Goal: Task Accomplishment & Management: Manage account settings

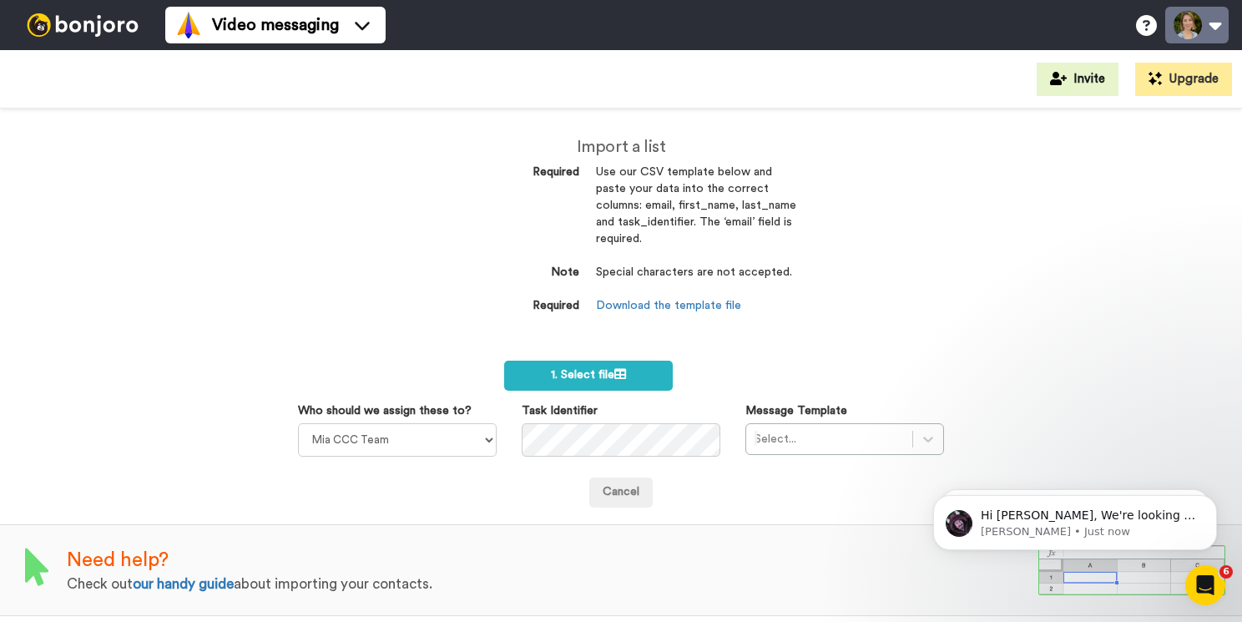
click at [1128, 27] on button at bounding box center [1196, 25] width 63 height 37
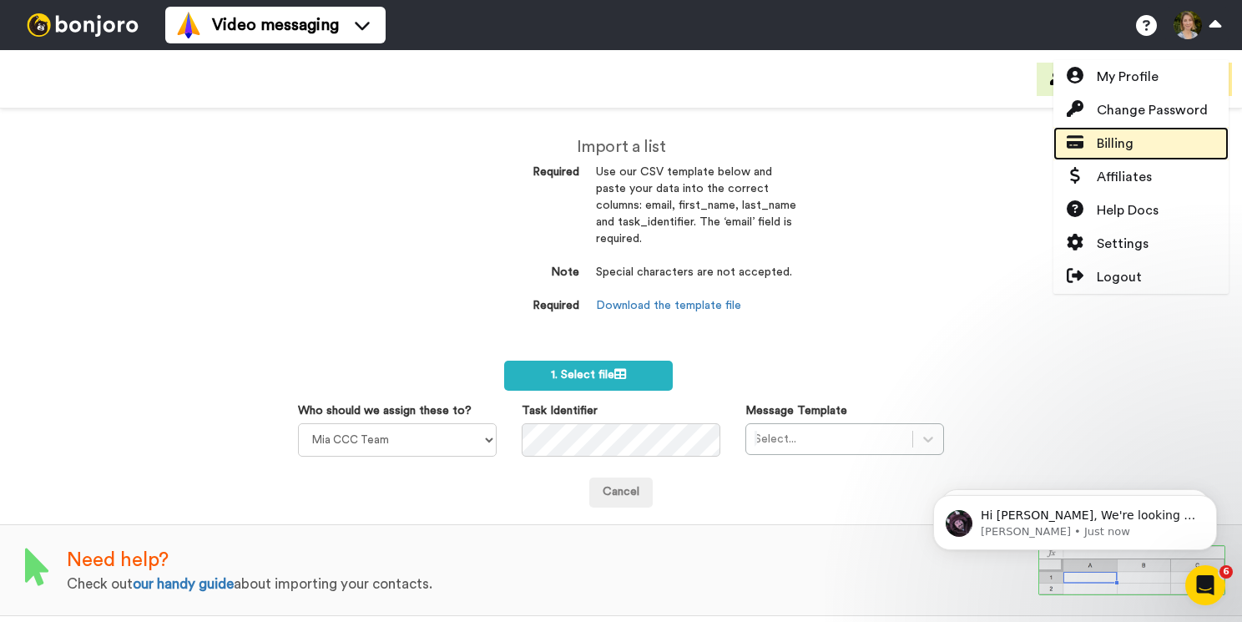
click at [1128, 138] on link "Billing" at bounding box center [1141, 143] width 175 height 33
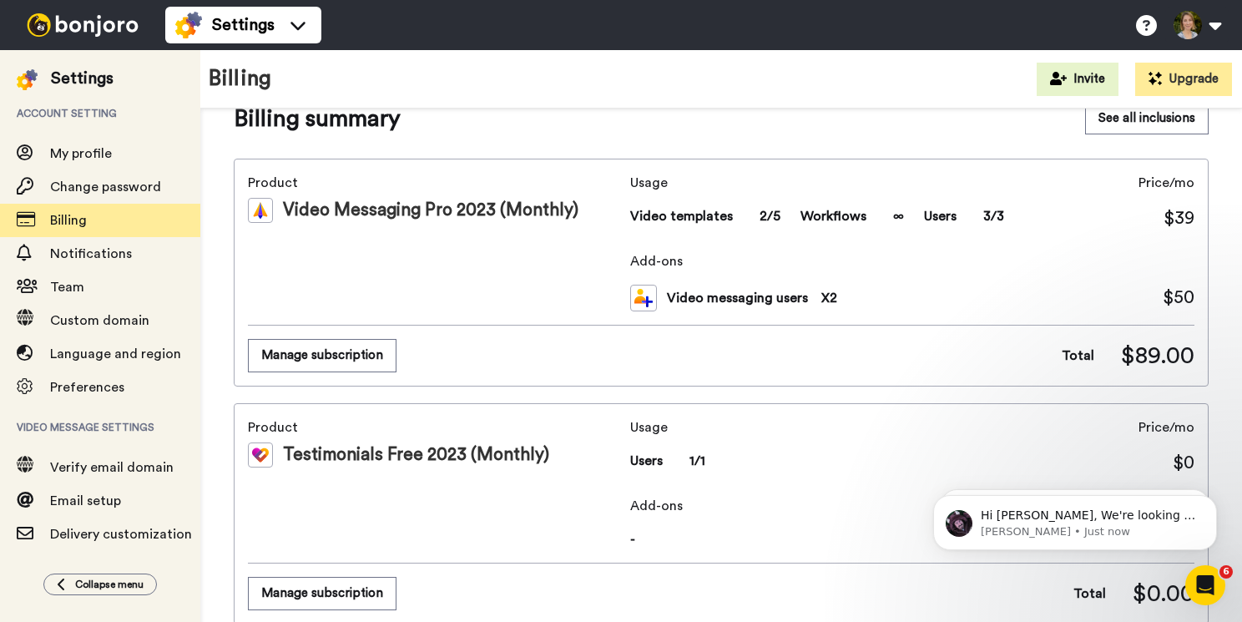
scroll to position [44, 0]
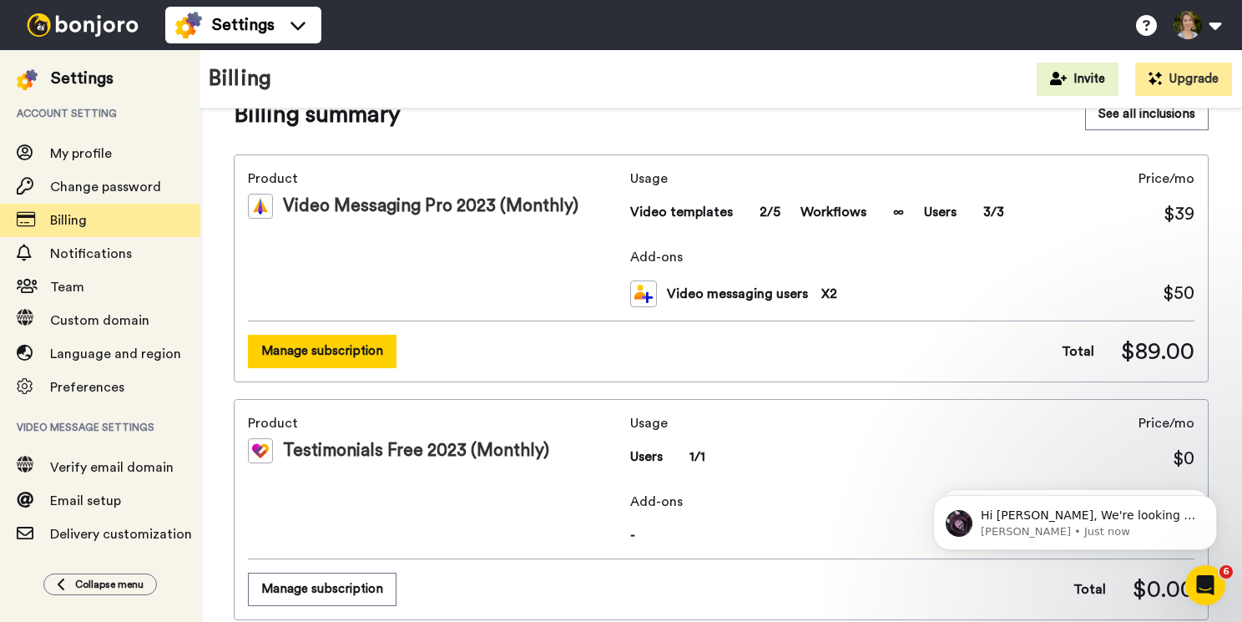
click at [368, 350] on button "Manage subscription" at bounding box center [322, 351] width 149 height 33
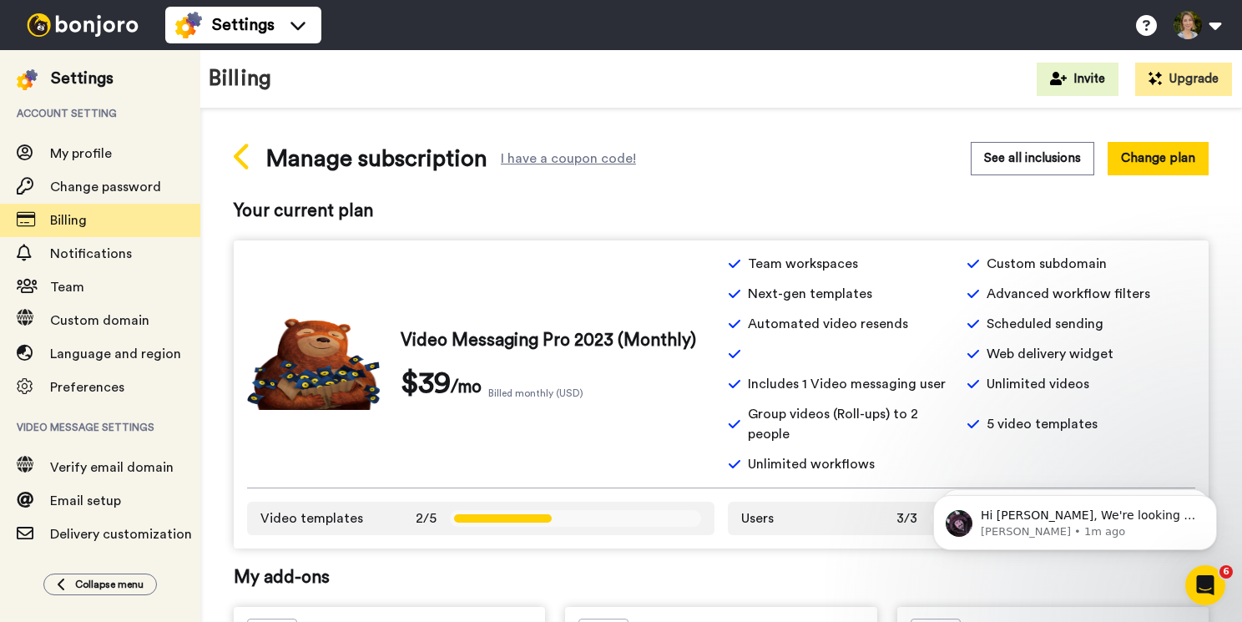
click at [242, 160] on icon at bounding box center [243, 156] width 18 height 29
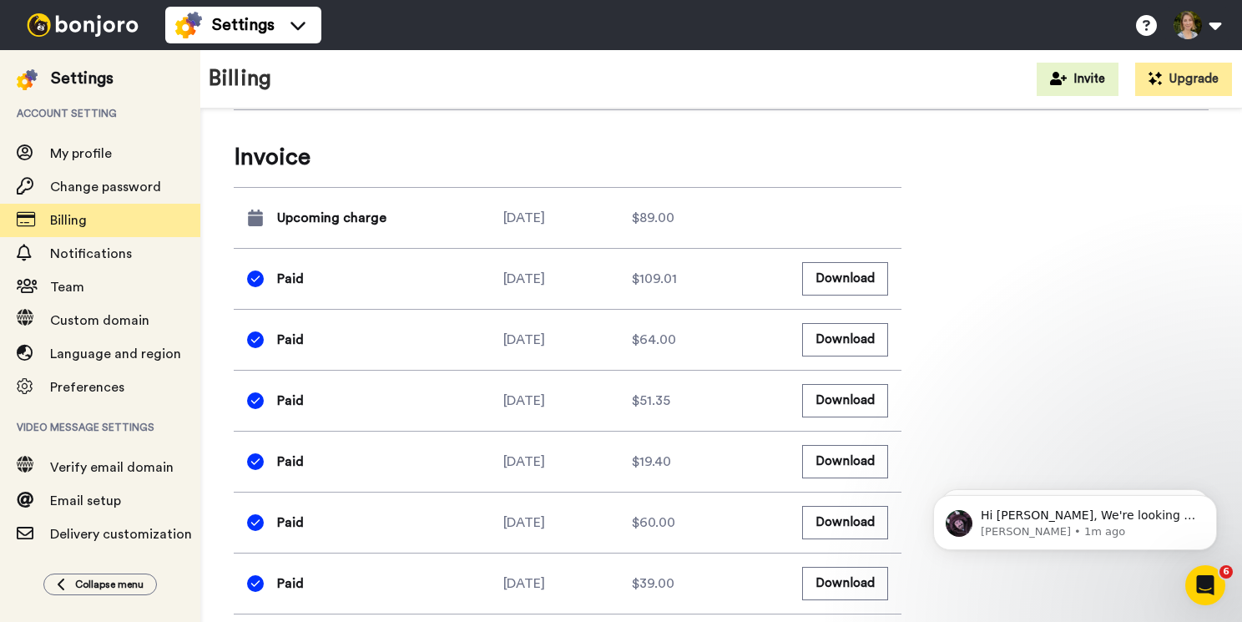
scroll to position [1039, 0]
click at [849, 271] on button "Download" at bounding box center [845, 277] width 86 height 33
